Goal: Task Accomplishment & Management: Manage account settings

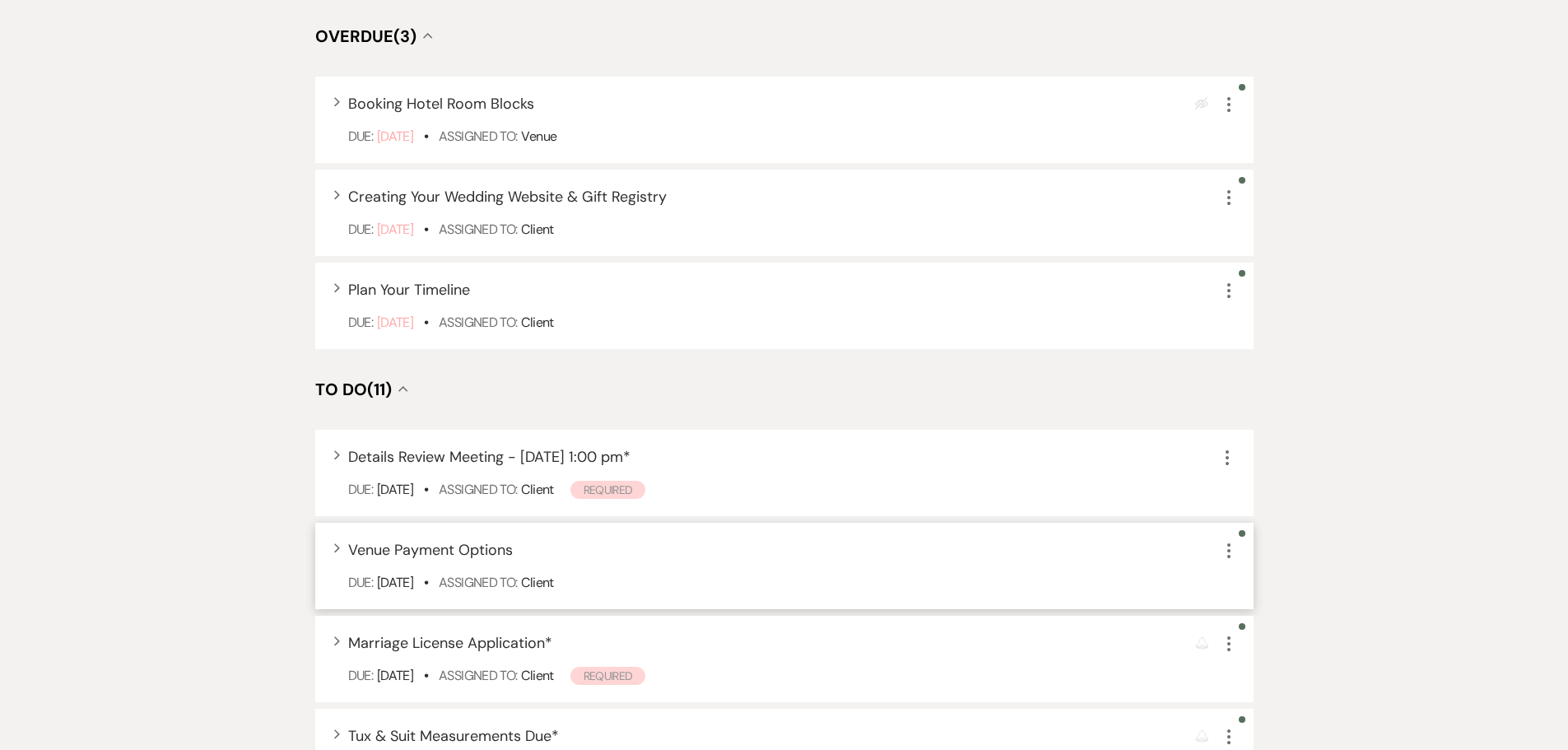
scroll to position [576, 0]
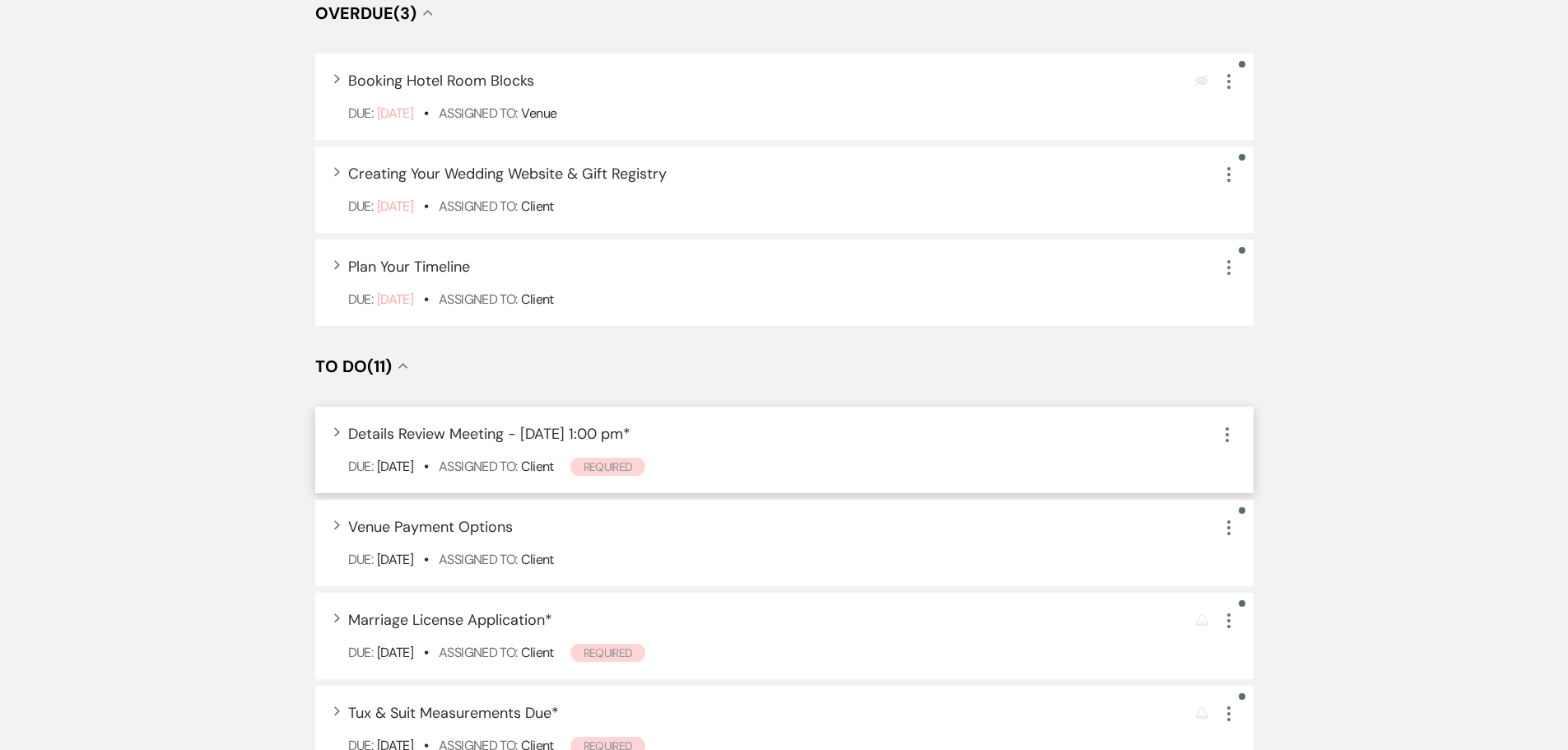
click at [1229, 436] on icon "More" at bounding box center [1227, 434] width 20 height 20
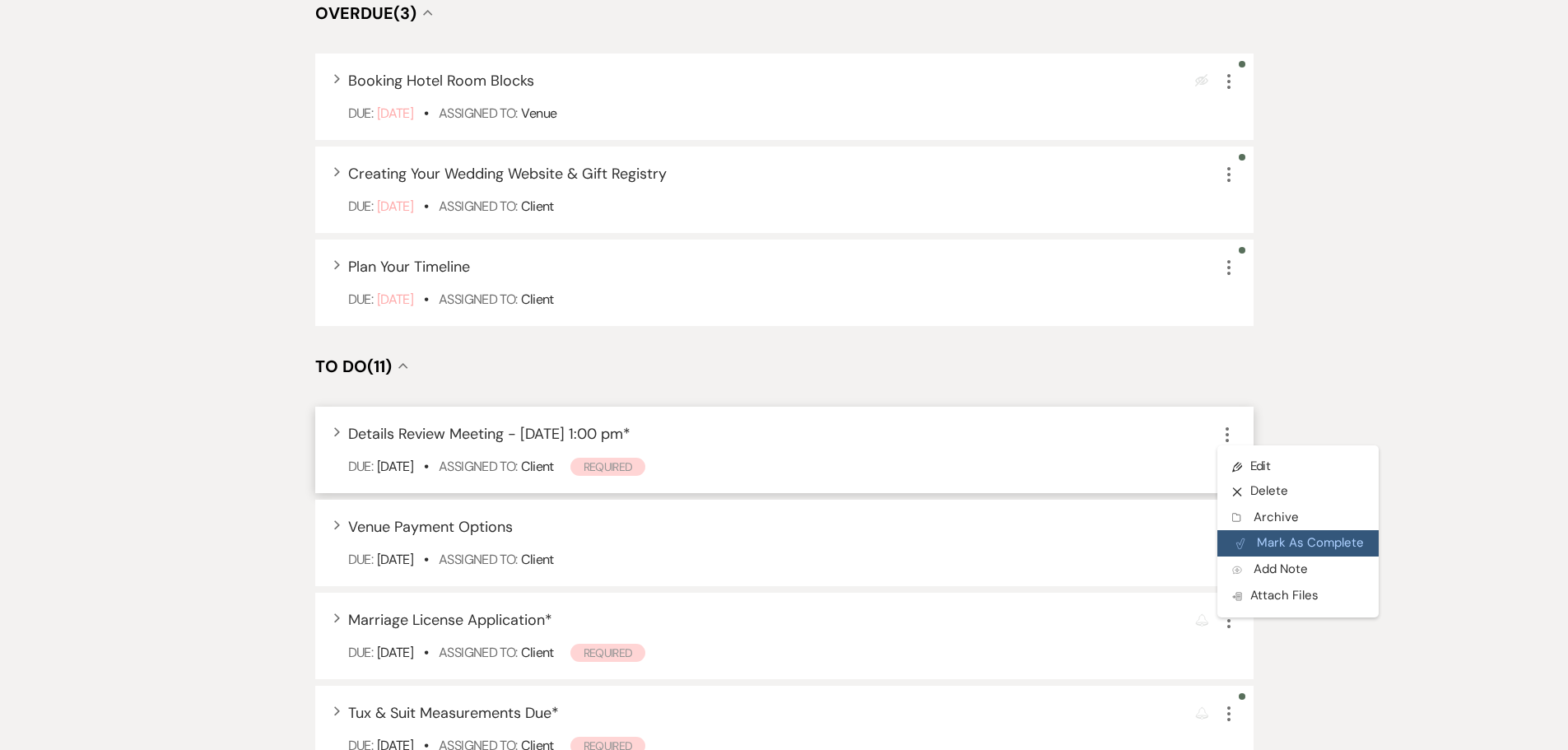
click at [1284, 536] on button "Plan Portal Link Mark As Complete" at bounding box center [1298, 542] width 161 height 27
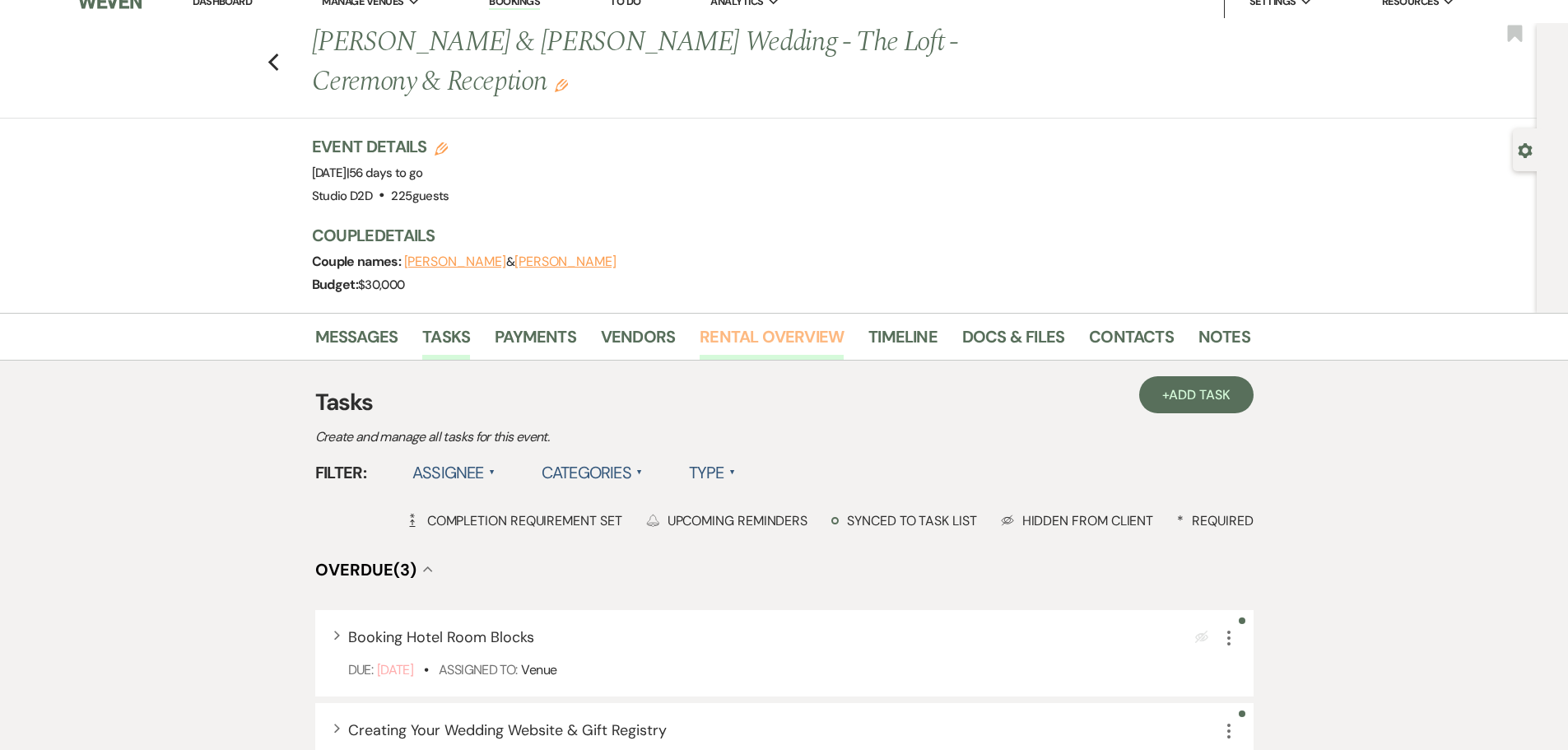
scroll to position [0, 0]
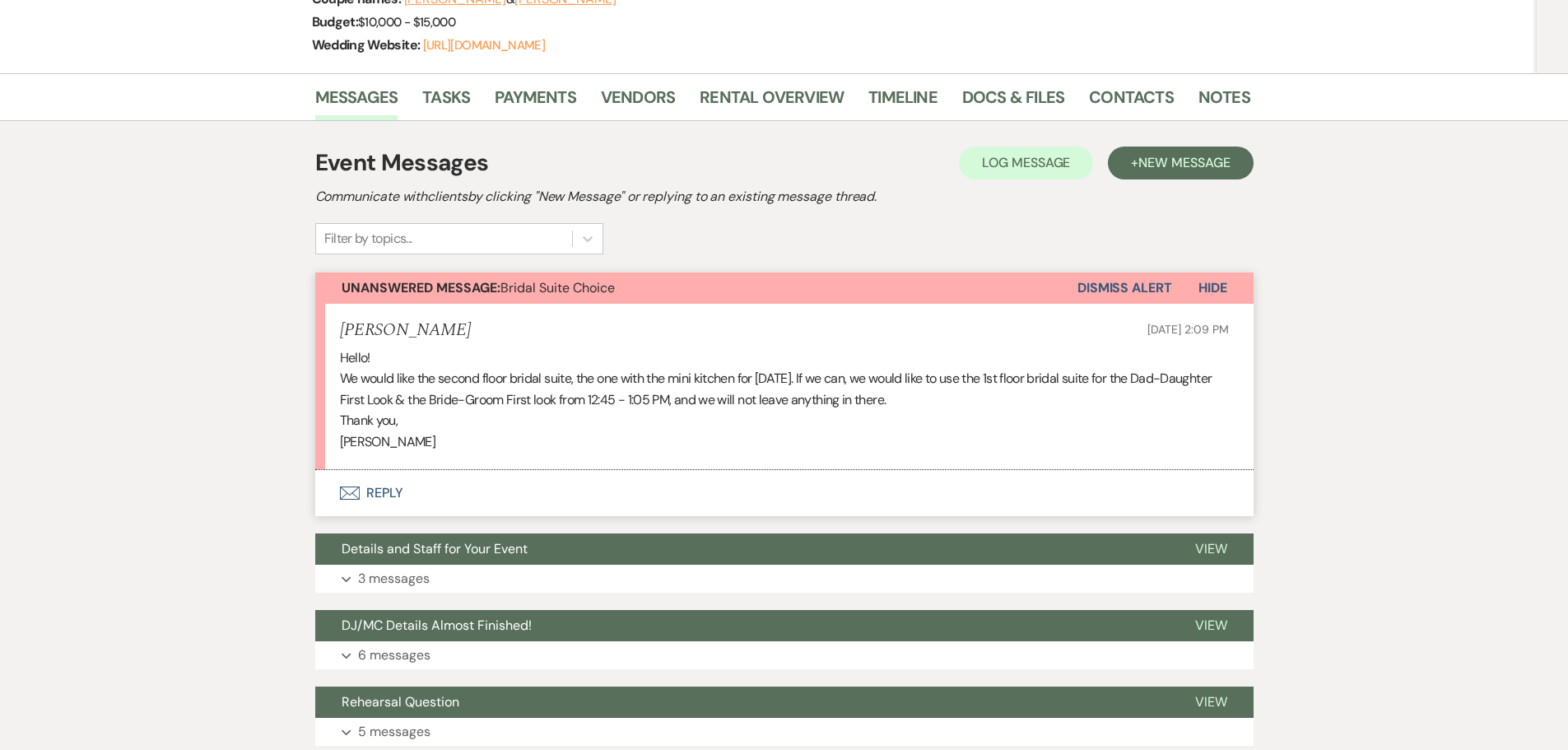
click at [395, 489] on button "Envelope Reply" at bounding box center [784, 492] width 938 height 46
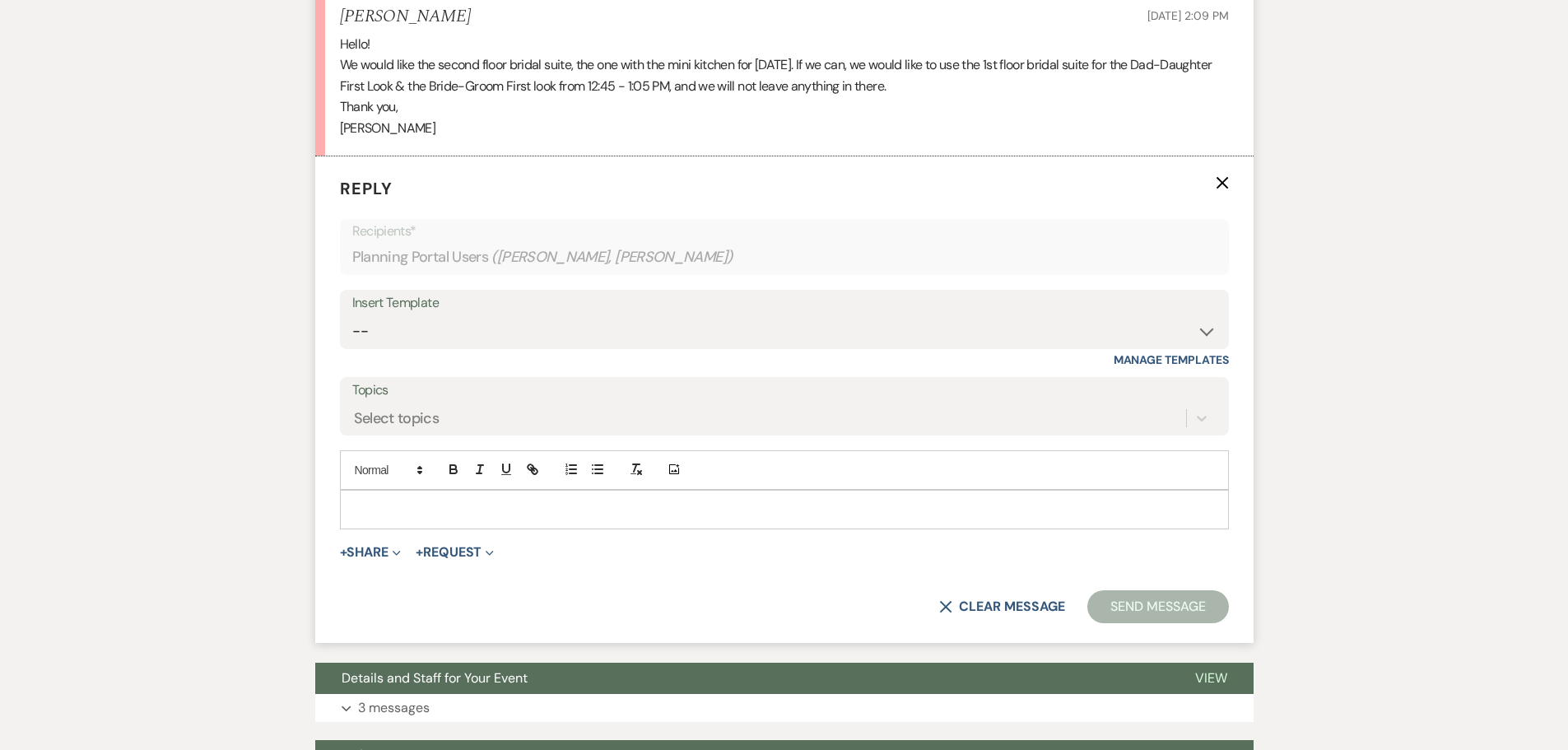
scroll to position [638, 0]
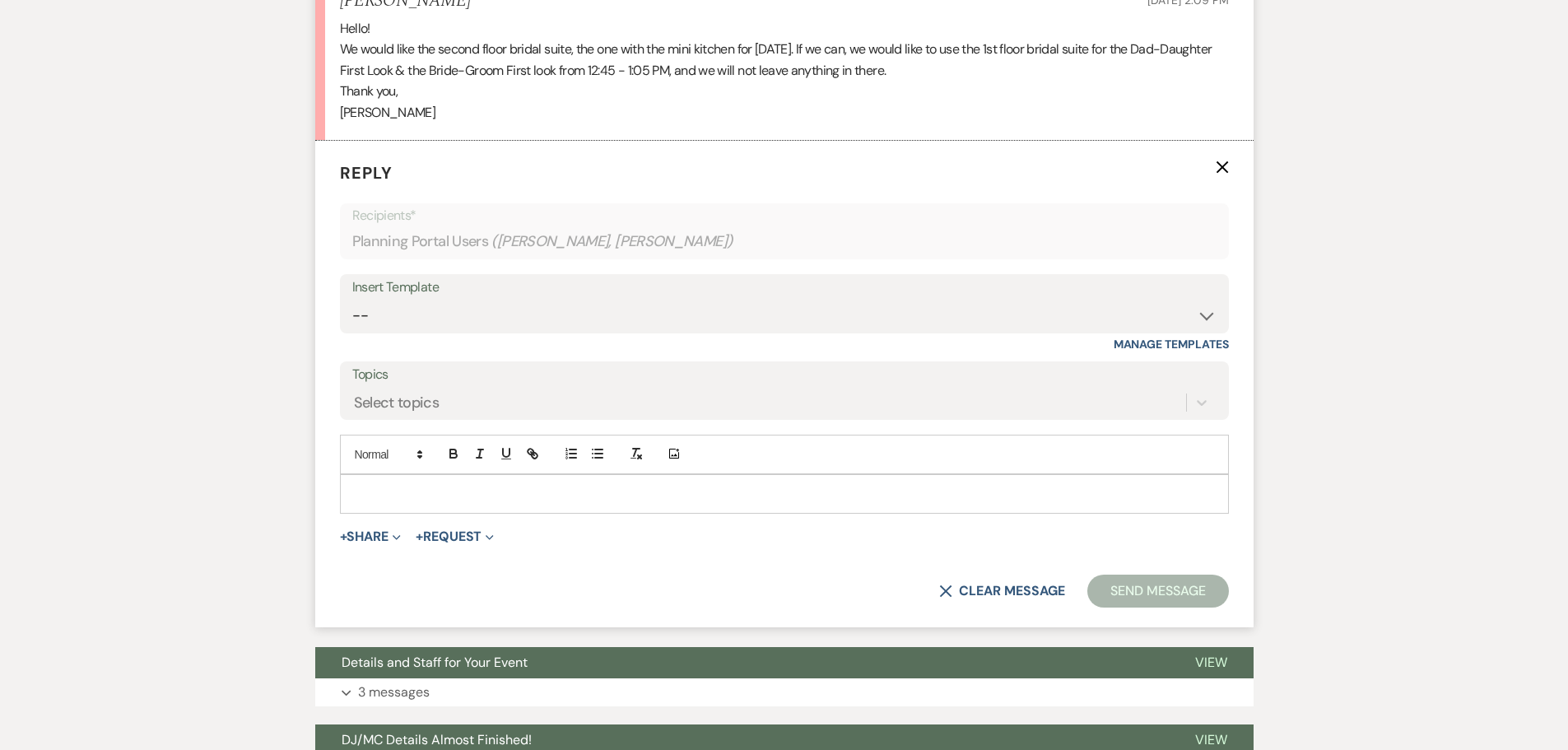
click at [525, 500] on p at bounding box center [784, 493] width 862 height 18
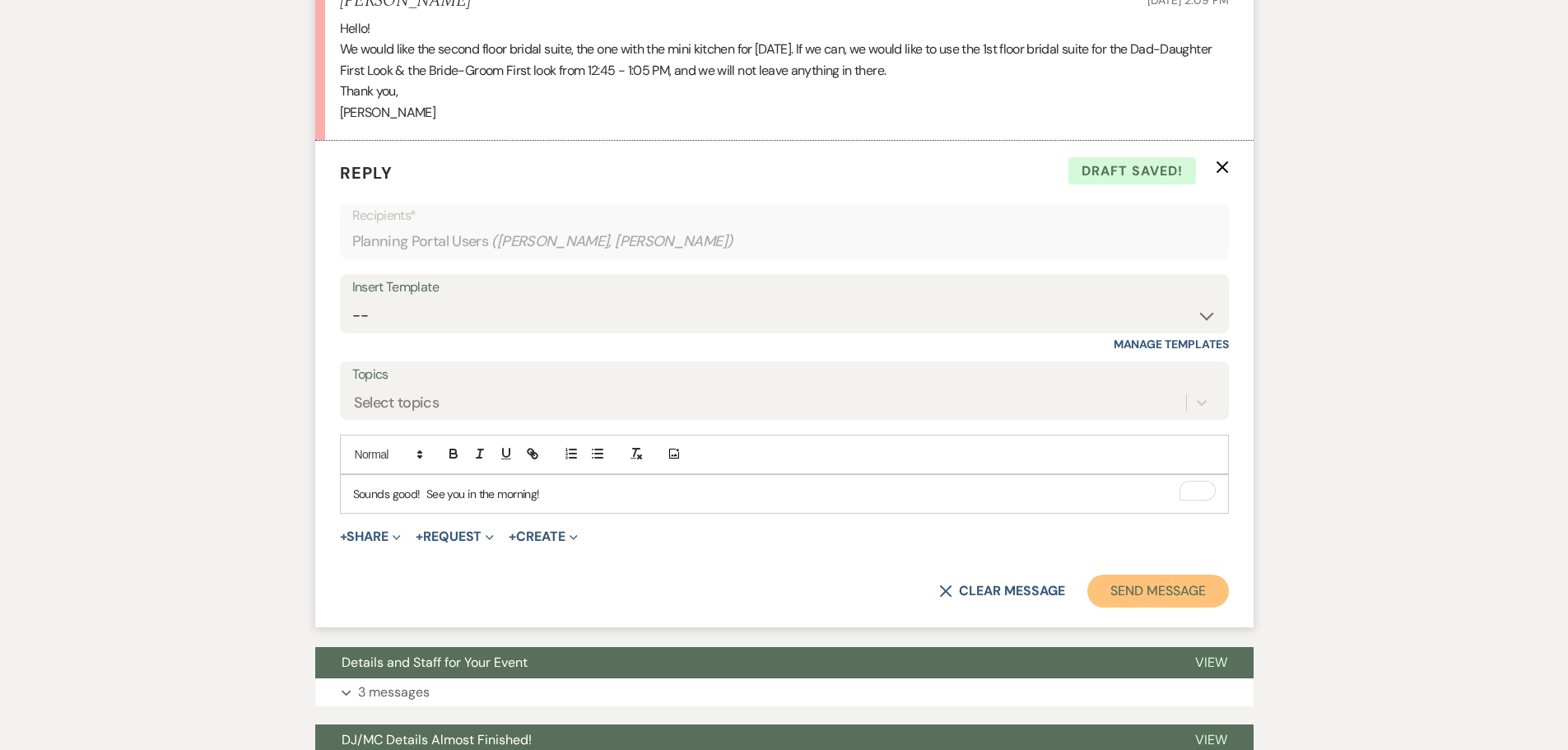
click at [1187, 596] on button "Send Message" at bounding box center [1158, 591] width 141 height 32
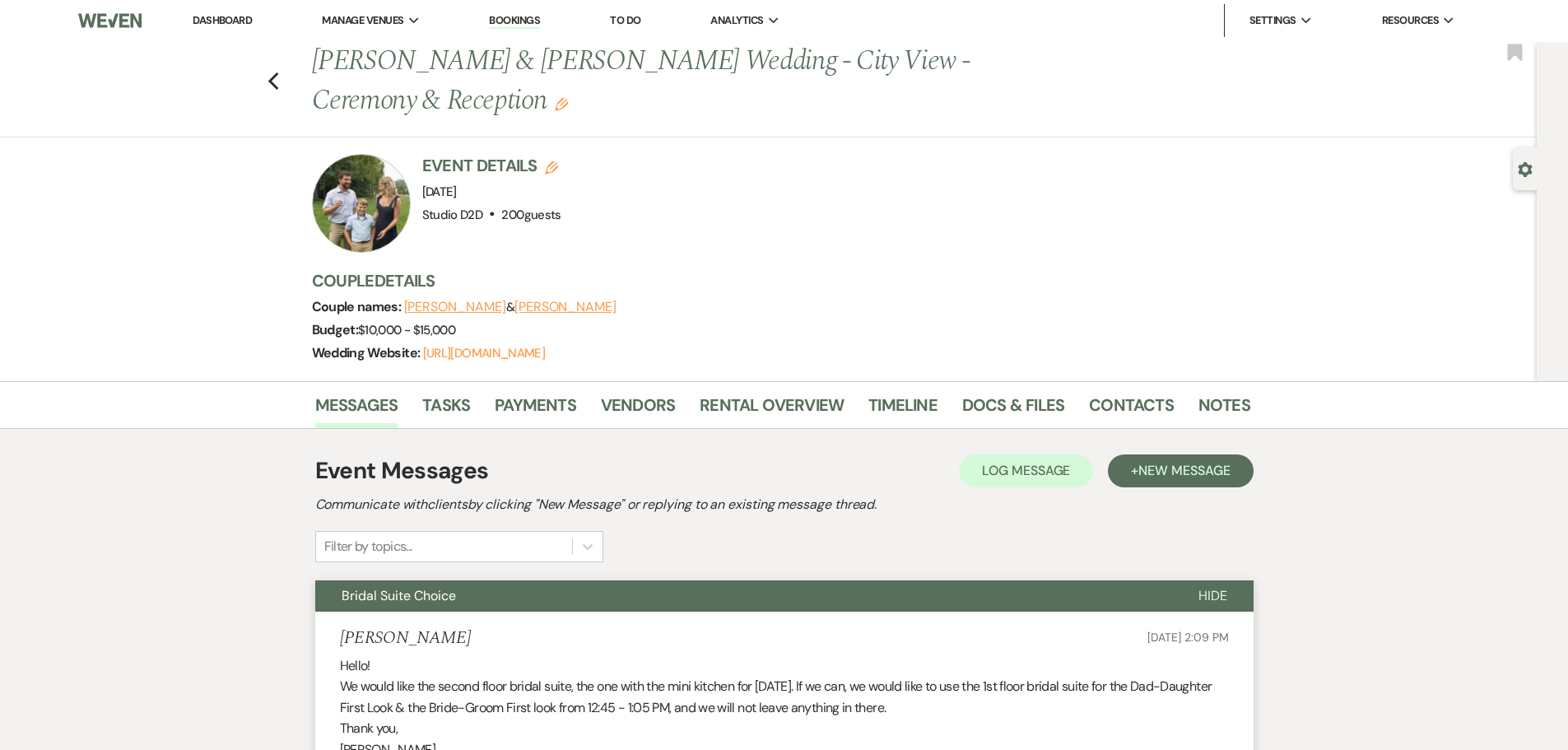
scroll to position [0, 0]
click at [538, 599] on button "Bridal Suite Choice" at bounding box center [743, 596] width 856 height 31
